Goal: Transaction & Acquisition: Book appointment/travel/reservation

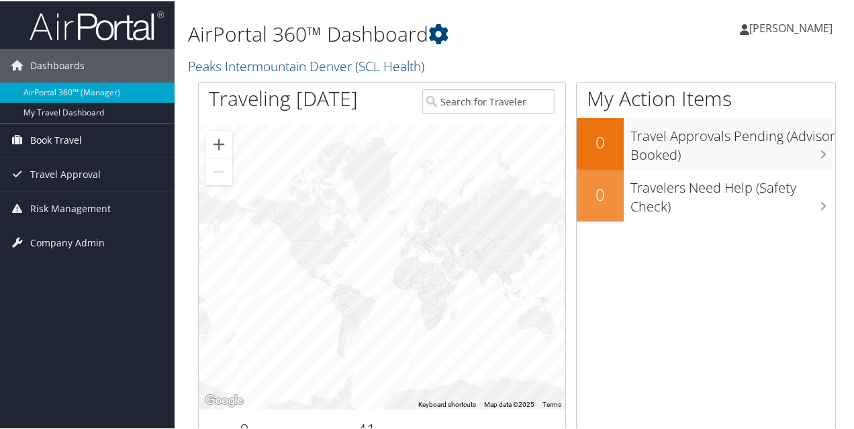
click at [71, 143] on span "Book Travel" at bounding box center [56, 139] width 52 height 34
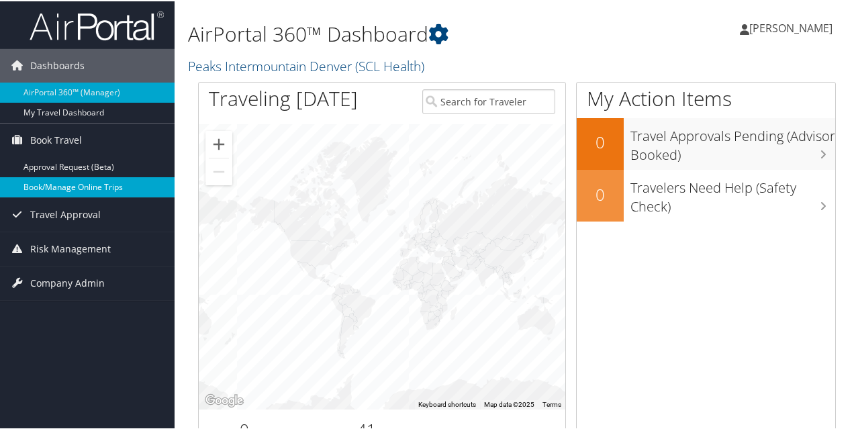
click at [91, 190] on link "Book/Manage Online Trips" at bounding box center [87, 186] width 175 height 20
